Goal: Task Accomplishment & Management: Use online tool/utility

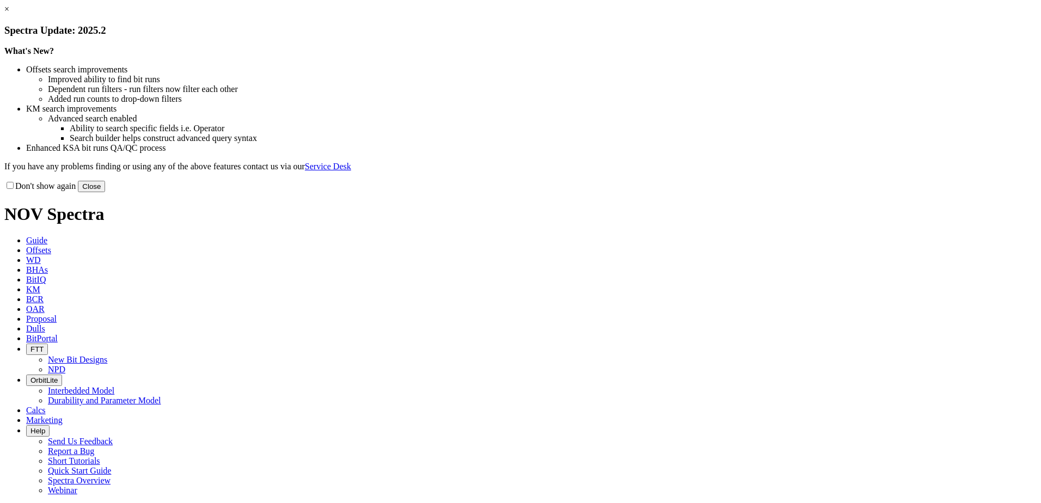
click at [105, 192] on button "Close" at bounding box center [91, 186] width 27 height 11
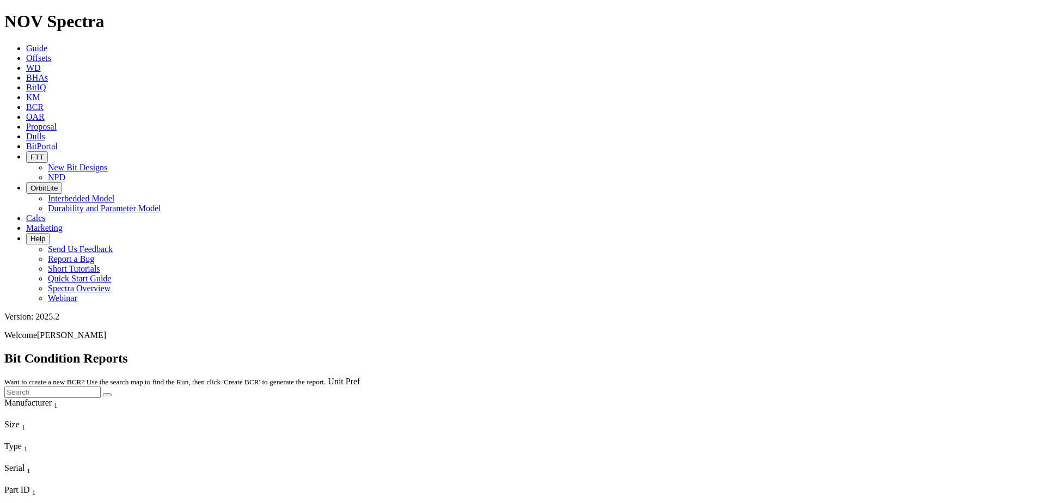
click at [51, 53] on span "Offsets" at bounding box center [38, 57] width 25 height 9
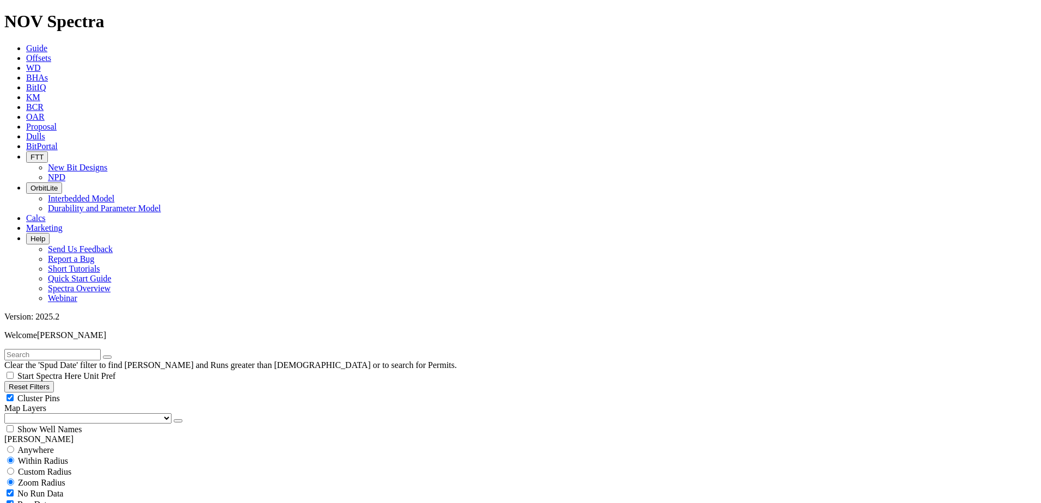
scroll to position [272, 0]
select select "8.5"
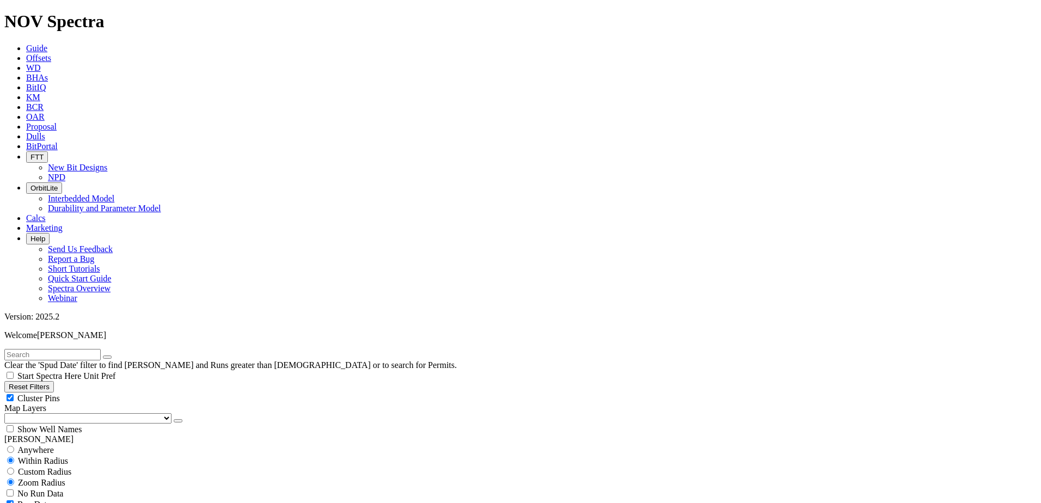
checkbox input "false"
select select "? number:8.5 ?"
drag, startPoint x: 66, startPoint y: 434, endPoint x: 59, endPoint y: 431, distance: 7.6
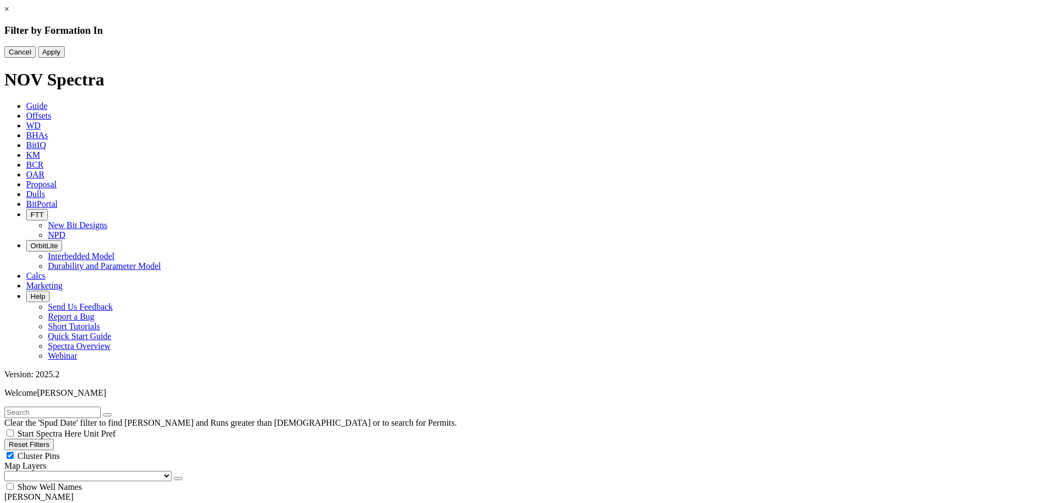
click at [9, 14] on link "×" at bounding box center [6, 8] width 5 height 9
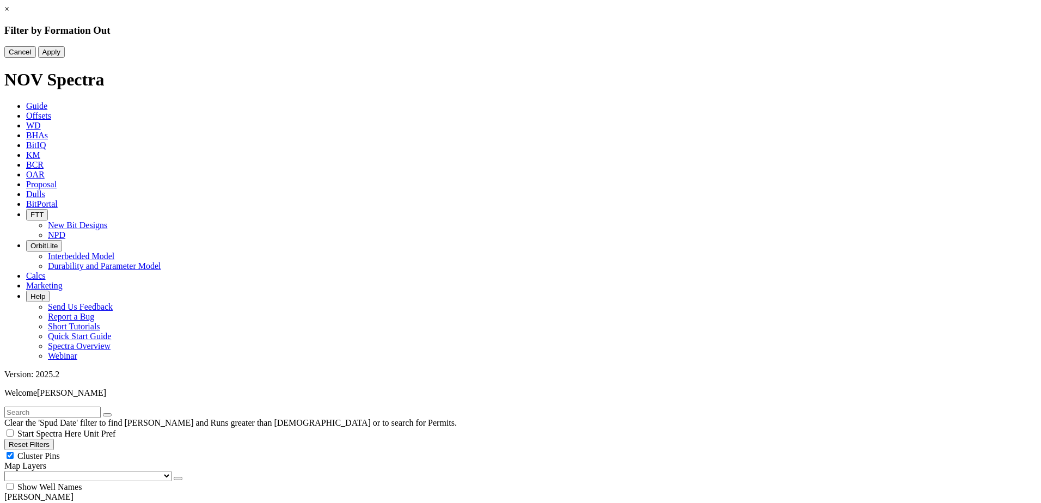
click at [36, 58] on button "Cancel" at bounding box center [20, 51] width 32 height 11
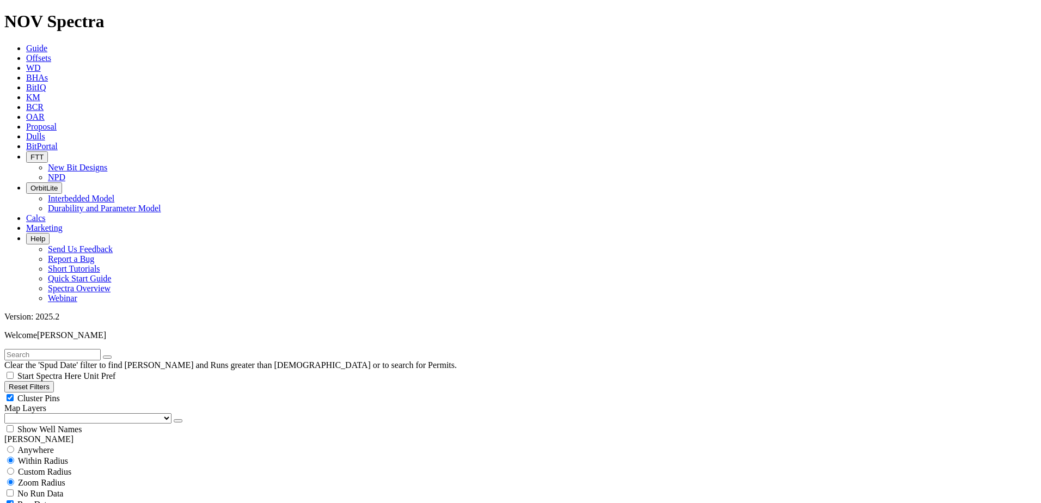
scroll to position [483, 0]
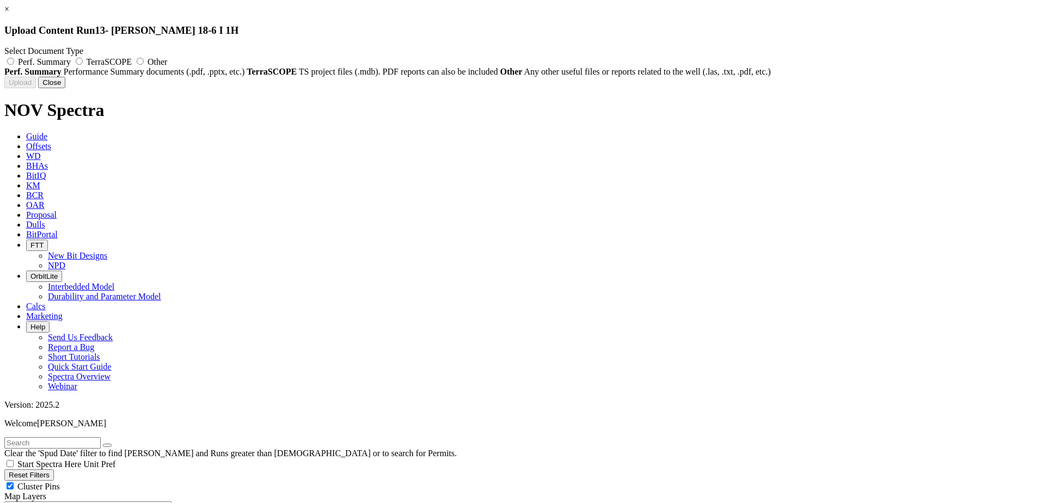
click at [73, 59] on label "Perf. Summary" at bounding box center [38, 61] width 69 height 9
click at [14, 59] on input "Perf. Summary" at bounding box center [10, 61] width 7 height 7
radio input "true"
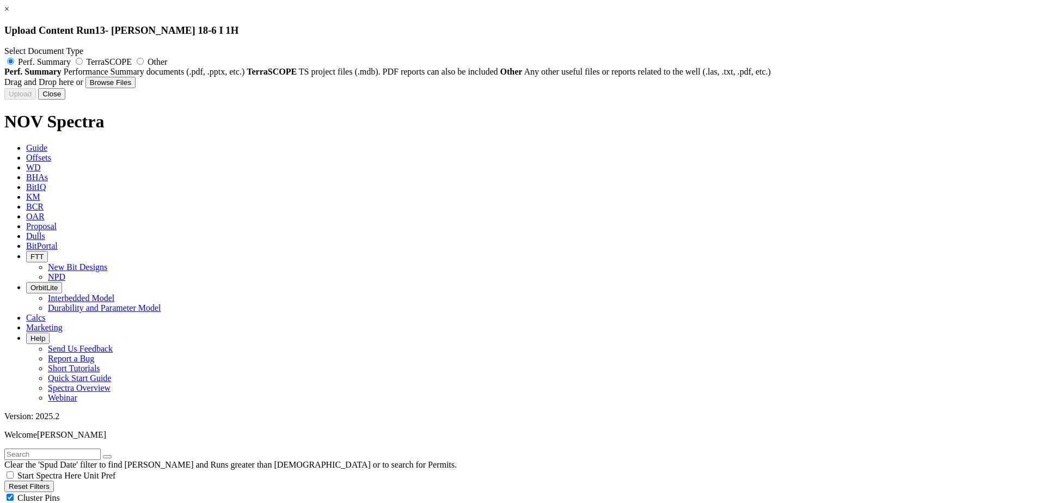
click at [4, 77] on icon at bounding box center [4, 77] width 0 height 0
click at [136, 88] on button "Browse Files" at bounding box center [110, 82] width 50 height 11
click at [65, 100] on button "Close" at bounding box center [51, 93] width 27 height 11
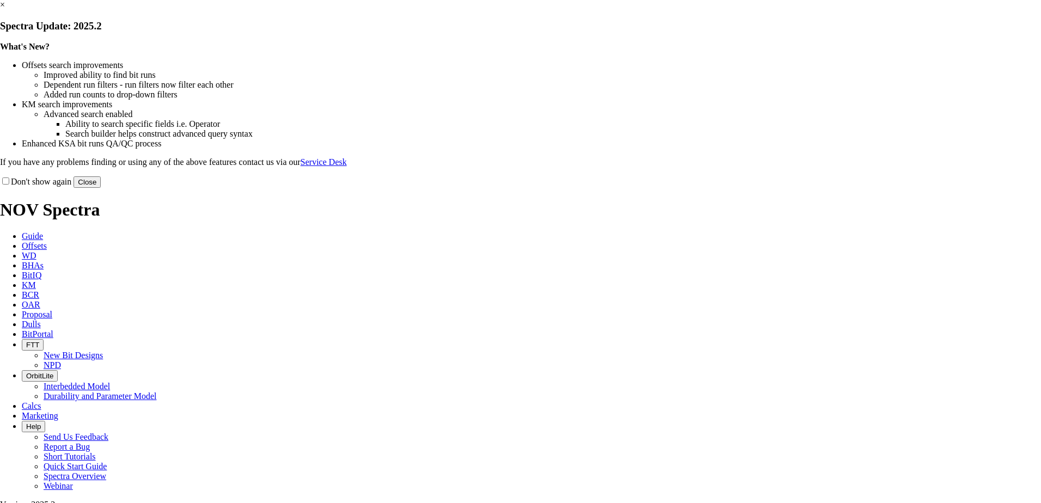
drag, startPoint x: 745, startPoint y: 293, endPoint x: 737, endPoint y: 295, distance: 7.8
click at [101, 188] on button "Close" at bounding box center [86, 181] width 27 height 11
click at [740, 188] on div "× Spectra Update: 2025.2 What's New? Offsets search improvements Improved abili…" at bounding box center [520, 94] width 1041 height 188
